Goal: Information Seeking & Learning: Find specific fact

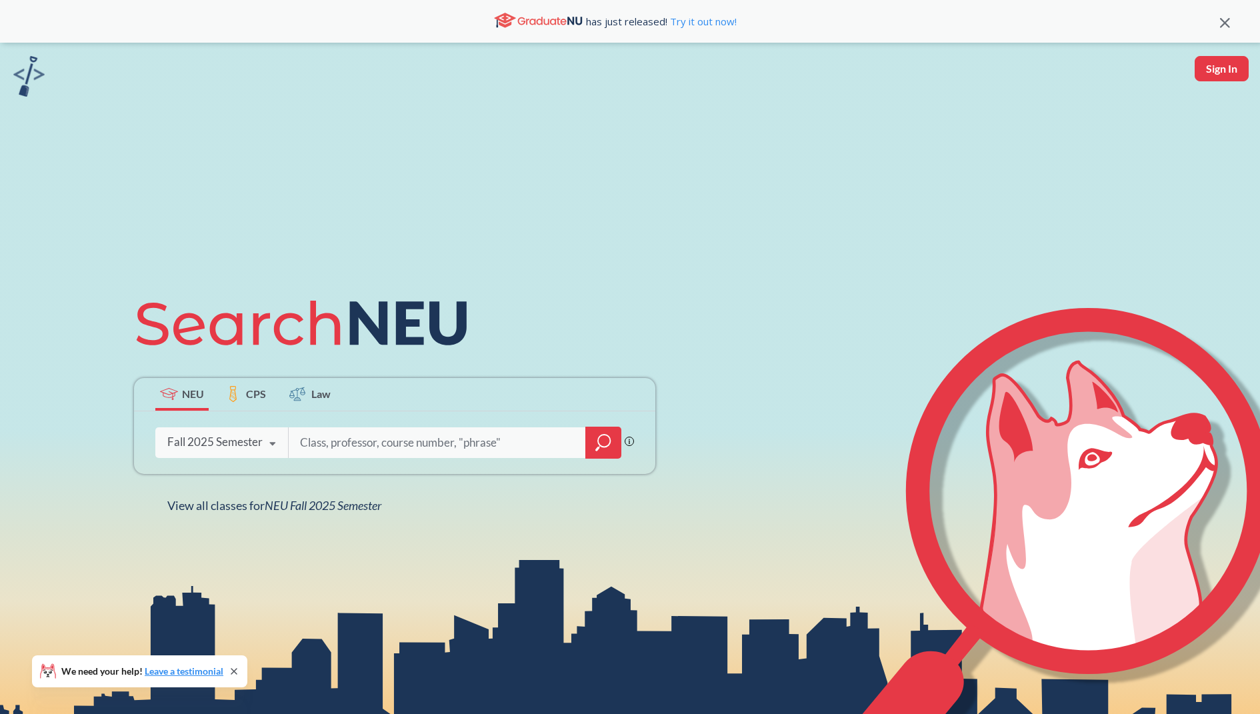
click at [369, 435] on input "search" at bounding box center [437, 443] width 277 height 28
type input "CY 3740"
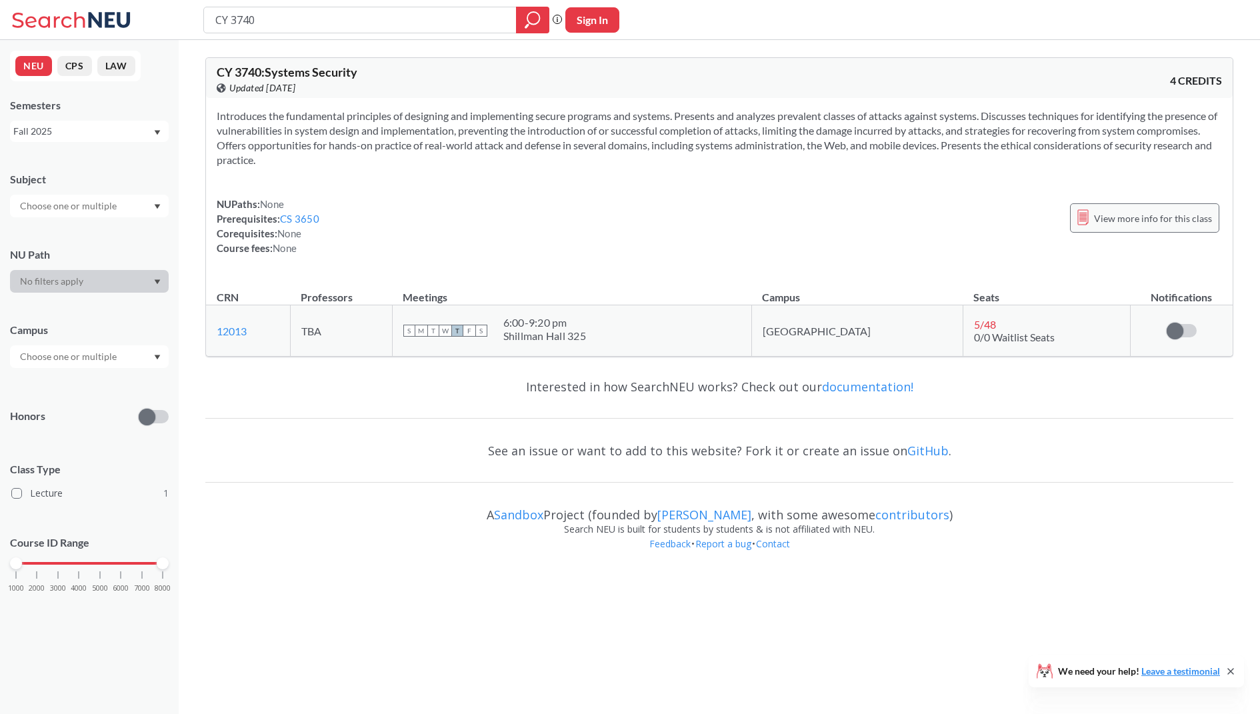
click at [1209, 219] on span "View more info for this class" at bounding box center [1153, 218] width 118 height 17
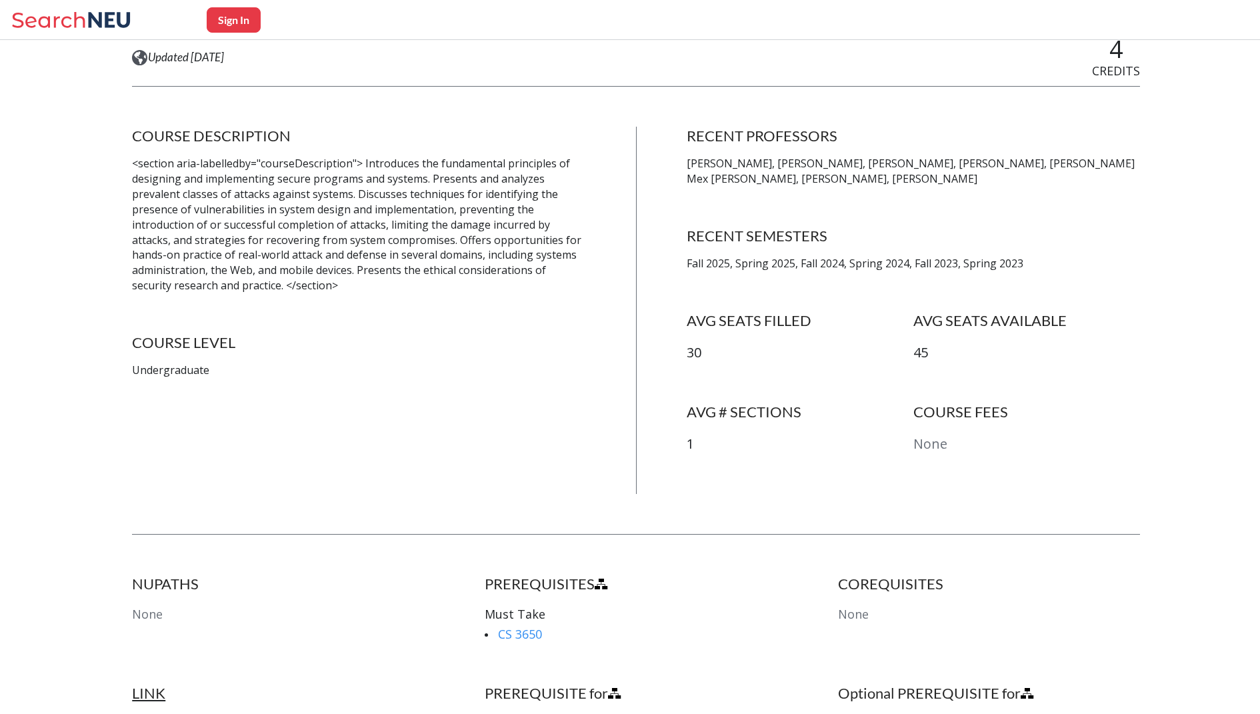
scroll to position [205, 0]
drag, startPoint x: 675, startPoint y: 166, endPoint x: 767, endPoint y: 161, distance: 92.8
click at [767, 161] on div "COURSE DESCRIPTION <section aria-labelledby="courseDescription"> Introduces the…" at bounding box center [636, 309] width 1008 height 367
copy p "[PERSON_NAME]"
